Goal: Task Accomplishment & Management: Manage account settings

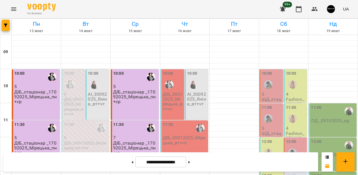
scroll to position [245, 0]
click at [190, 163] on button at bounding box center [188, 162] width 1 height 13
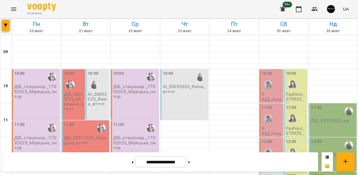
scroll to position [274, 0]
click at [190, 163] on button at bounding box center [188, 162] width 1 height 13
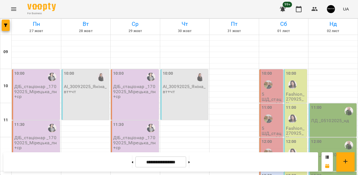
scroll to position [221, 0]
click at [132, 162] on icon at bounding box center [132, 162] width 1 height 2
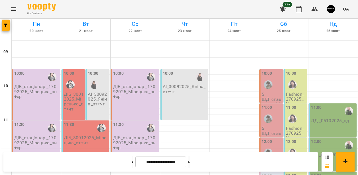
scroll to position [26, 0]
click at [132, 162] on button at bounding box center [132, 162] width 1 height 13
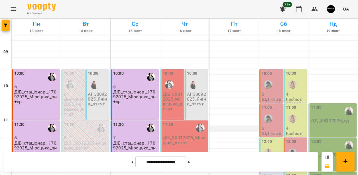
scroll to position [47, 0]
click at [132, 161] on button at bounding box center [132, 162] width 1 height 13
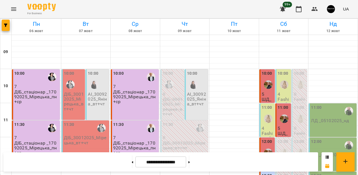
scroll to position [179, 0]
click at [190, 163] on button at bounding box center [188, 162] width 1 height 13
type input "**********"
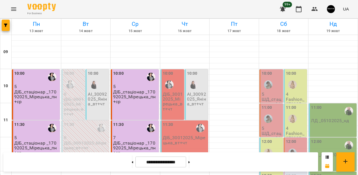
scroll to position [12, 0]
click at [293, 81] on img "Підложевич Любов" at bounding box center [292, 85] width 9 height 9
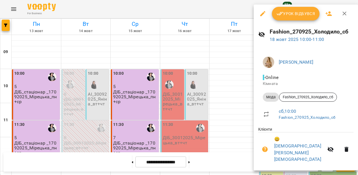
click at [272, 61] on img at bounding box center [268, 62] width 11 height 11
click at [290, 62] on link "[PERSON_NAME]" at bounding box center [296, 62] width 34 height 5
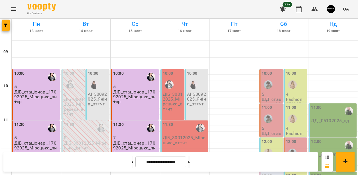
click at [293, 91] on div "10:00" at bounding box center [296, 81] width 20 height 21
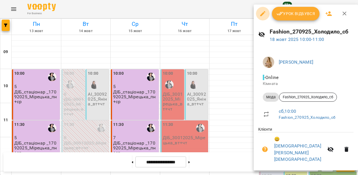
click at [264, 14] on icon "button" at bounding box center [262, 13] width 7 height 7
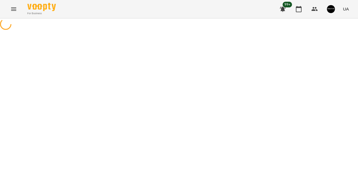
select select "****"
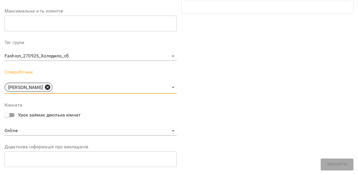
click at [50, 87] on icon at bounding box center [47, 87] width 5 height 5
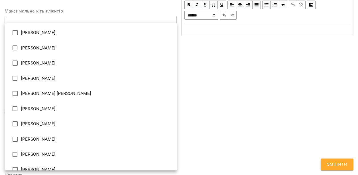
click at [65, 86] on body "For Business 99+ UA Журнал відвідувань / Fashion_270925_Холодило_сб [DATE] 10:0…" at bounding box center [179, 130] width 358 height 260
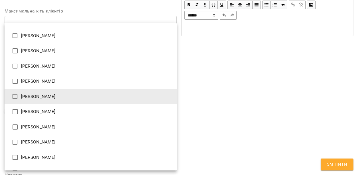
scroll to position [12, 0]
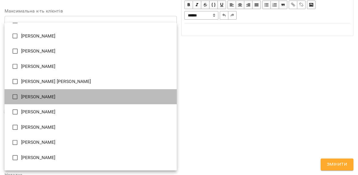
click at [47, 97] on li "[PERSON_NAME]" at bounding box center [91, 96] width 172 height 15
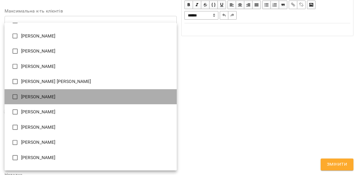
type input "**********"
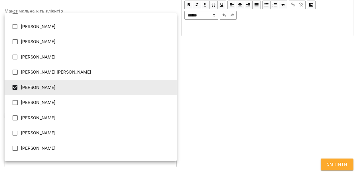
click at [330, 165] on div at bounding box center [179, 87] width 358 height 175
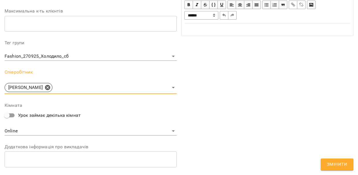
click at [344, 167] on span "Змінити" at bounding box center [337, 164] width 20 height 7
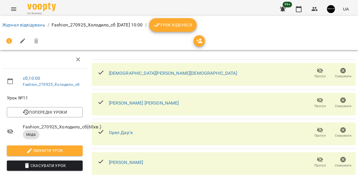
click at [26, 20] on ol "Журнал відвідувань / Fashion_270925_Холодило_сб [DATE] 10:00 / Урок відбувся" at bounding box center [178, 25] width 353 height 14
click at [26, 26] on link "Журнал відвідувань" at bounding box center [23, 24] width 43 height 5
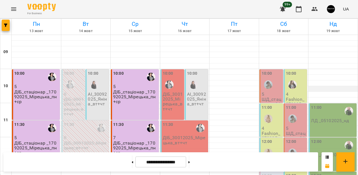
scroll to position [27, 0]
click at [267, 126] on p "4" at bounding box center [271, 128] width 20 height 5
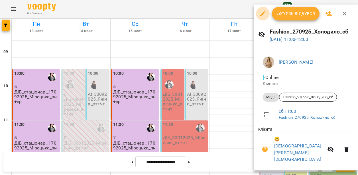
click at [263, 15] on icon "button" at bounding box center [262, 13] width 7 height 7
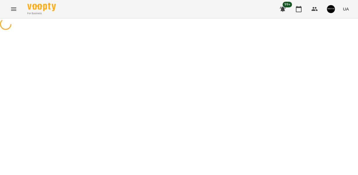
select select "****"
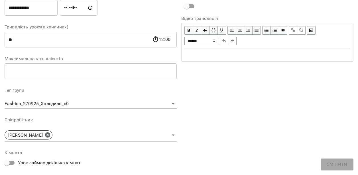
scroll to position [107, 0]
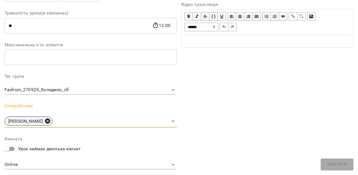
click at [50, 122] on icon at bounding box center [47, 121] width 5 height 5
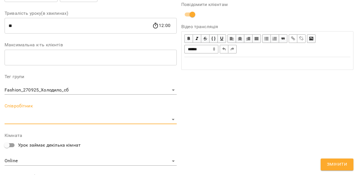
click at [59, 119] on body "For Business 99+ UA Журнал відвідувань / Fashion_270925_Холодило_сб [DATE] 11:0…" at bounding box center [179, 130] width 358 height 260
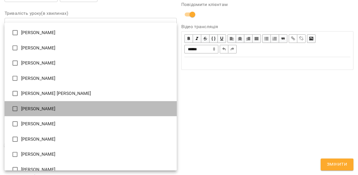
click at [54, 110] on li "[PERSON_NAME]" at bounding box center [91, 108] width 172 height 15
type input "**********"
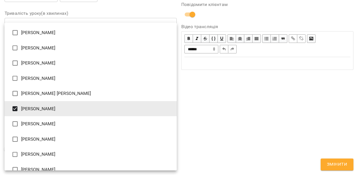
click at [333, 164] on div at bounding box center [179, 87] width 358 height 175
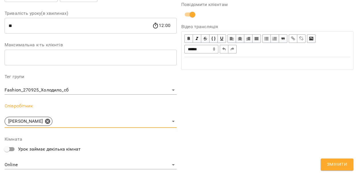
click at [339, 165] on span "Змінити" at bounding box center [337, 164] width 20 height 7
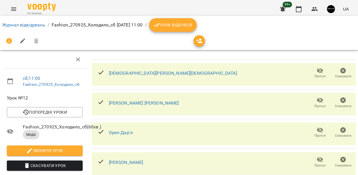
click at [26, 28] on li "Журнал відвідувань" at bounding box center [23, 25] width 43 height 7
click at [25, 26] on link "Журнал відвідувань" at bounding box center [23, 24] width 43 height 5
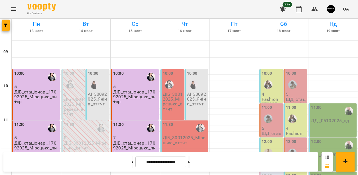
scroll to position [39, 0]
click at [264, 147] on div at bounding box center [267, 153] width 13 height 13
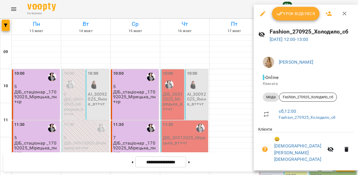
click at [262, 12] on icon "button" at bounding box center [262, 13] width 7 height 7
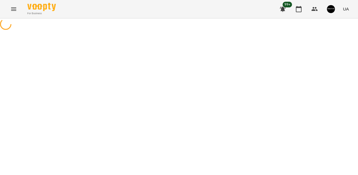
select select "****"
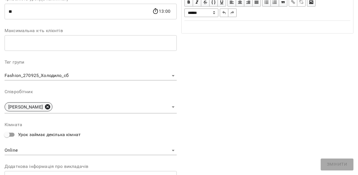
click at [50, 108] on icon at bounding box center [47, 107] width 5 height 5
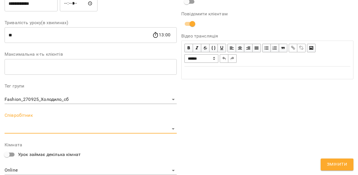
scroll to position [144, 0]
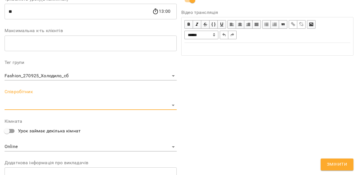
click at [53, 106] on body "For Business 99+ UA Журнал відвідувань / Fashion_270925_Холодило_сб [DATE] 12:0…" at bounding box center [179, 130] width 358 height 260
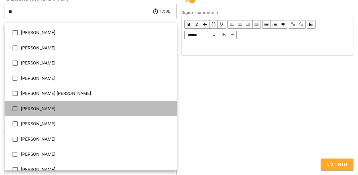
click at [44, 109] on li "[PERSON_NAME]" at bounding box center [91, 108] width 172 height 15
type input "**********"
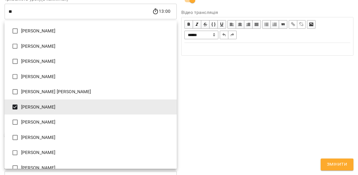
drag, startPoint x: 290, startPoint y: 140, endPoint x: 339, endPoint y: 156, distance: 51.5
click at [290, 141] on div at bounding box center [179, 87] width 358 height 175
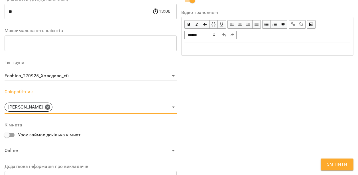
click at [341, 162] on span "Змінити" at bounding box center [337, 164] width 20 height 7
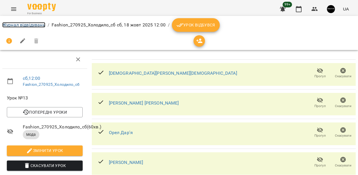
click at [32, 25] on link "Журнал відвідувань" at bounding box center [23, 24] width 43 height 5
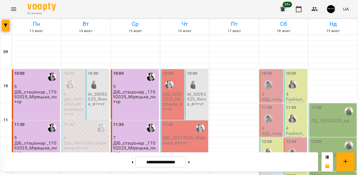
scroll to position [105, 0]
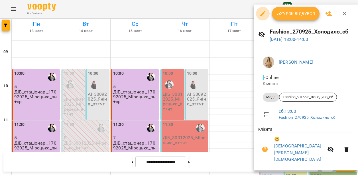
click at [261, 15] on icon "button" at bounding box center [262, 13] width 5 height 5
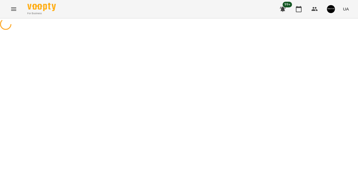
select select "****"
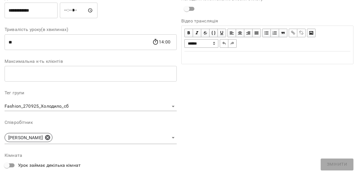
scroll to position [107, 0]
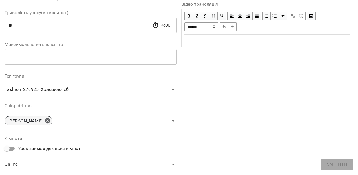
click at [51, 120] on icon at bounding box center [47, 121] width 6 height 6
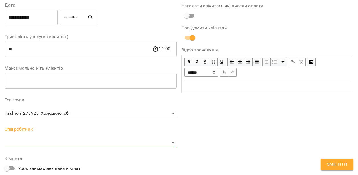
scroll to position [130, 0]
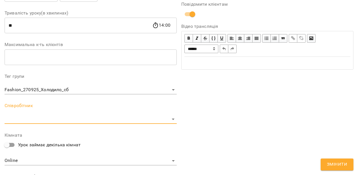
click at [39, 118] on body "For Business 99+ UA Журнал відвідувань / Fashion_270925_Холодило_сб [DATE] 13:0…" at bounding box center [179, 130] width 358 height 260
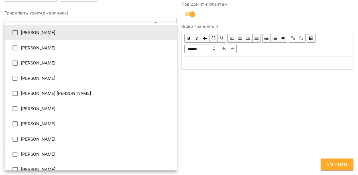
click at [42, 110] on li "[PERSON_NAME]" at bounding box center [91, 108] width 172 height 15
type input "**********"
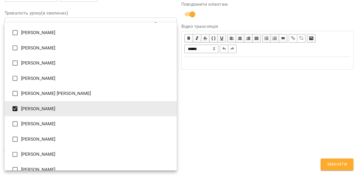
click at [336, 164] on div at bounding box center [179, 87] width 358 height 175
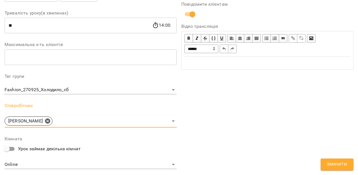
click at [339, 163] on span "Змінити" at bounding box center [337, 164] width 20 height 7
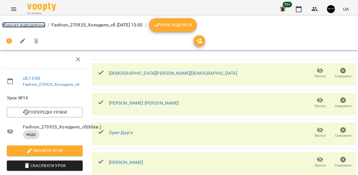
click at [34, 26] on link "Журнал відвідувань" at bounding box center [23, 24] width 43 height 5
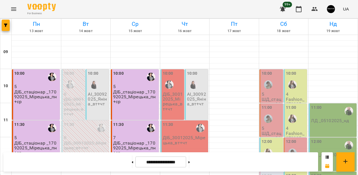
scroll to position [2, 0]
click at [13, 10] on icon "Menu" at bounding box center [13, 8] width 5 height 3
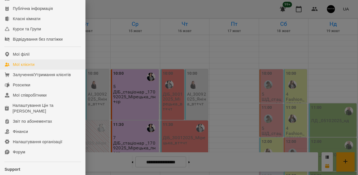
scroll to position [71, 0]
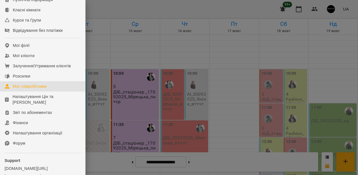
click at [40, 89] on div "Мої співробітники" at bounding box center [30, 87] width 34 height 6
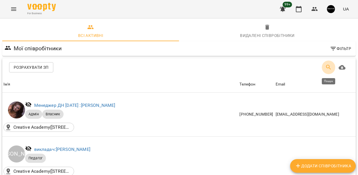
click at [327, 65] on icon "Пошук" at bounding box center [328, 67] width 5 height 5
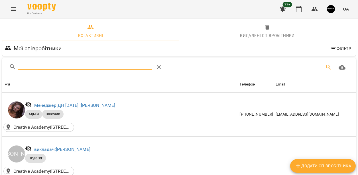
click at [69, 69] on input "Пошук" at bounding box center [85, 65] width 134 height 9
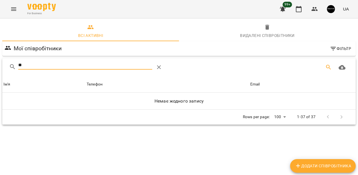
type input "*"
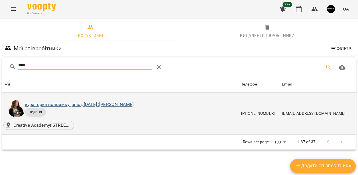
type input "****"
click at [61, 106] on link "кураторка напрямку junior, [DATE] : [PERSON_NAME]" at bounding box center [79, 104] width 108 height 5
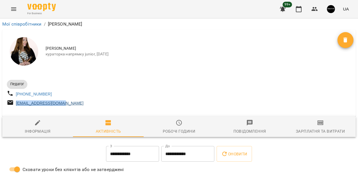
drag, startPoint x: 71, startPoint y: 108, endPoint x: 17, endPoint y: 107, distance: 54.1
click at [17, 107] on div "[EMAIL_ADDRESS][DOMAIN_NAME]" at bounding box center [92, 103] width 173 height 11
copy link "[EMAIL_ADDRESS][DOMAIN_NAME]"
